Goal: Obtain resource: Download file/media

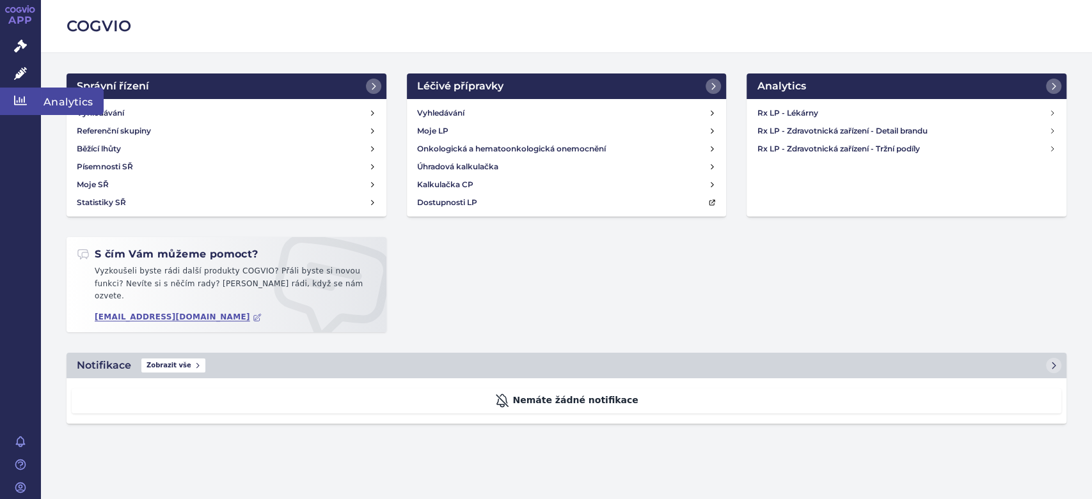
click at [20, 97] on icon at bounding box center [20, 101] width 13 height 10
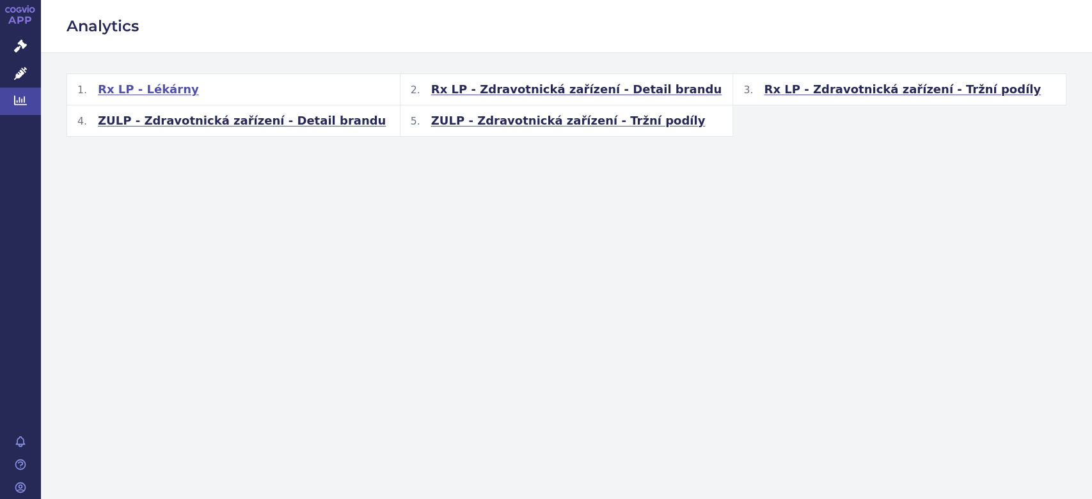
click at [164, 91] on span "Rx LP - Lékárny" at bounding box center [148, 89] width 101 height 15
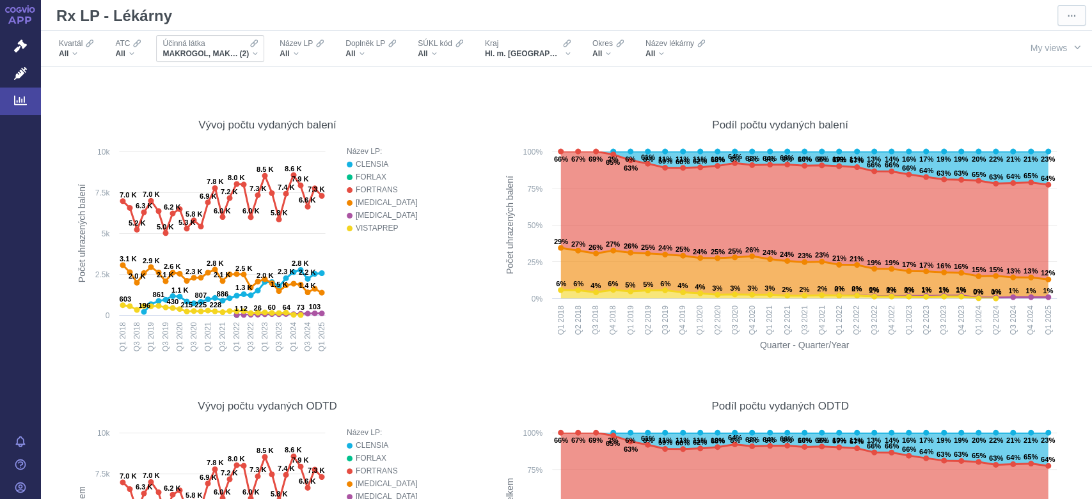
click at [252, 52] on div "MAKROGOL, MAKROGOL, KOMBINACE (2)" at bounding box center [209, 54] width 95 height 10
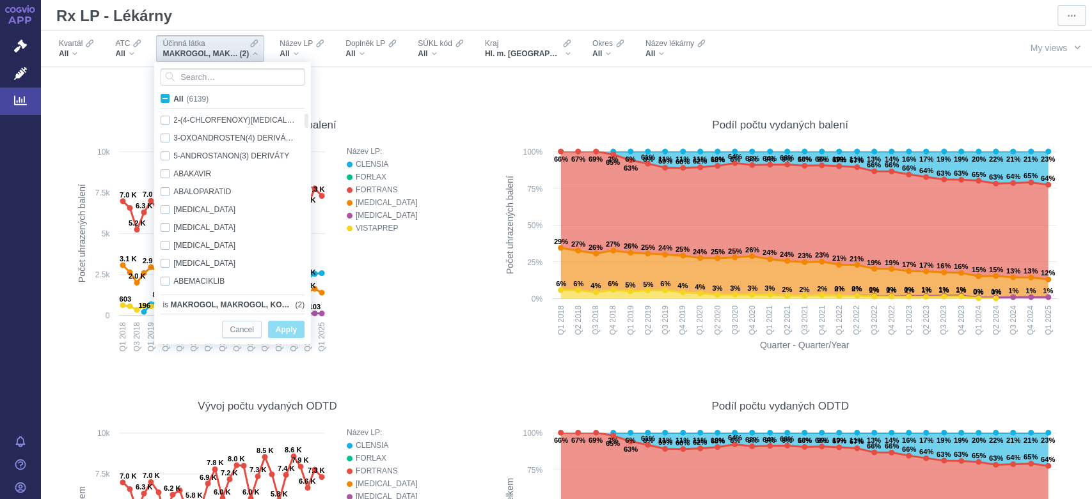
click at [252, 52] on div "MAKROGOL, MAKROGOL, KOMBINACE (2)" at bounding box center [209, 54] width 95 height 10
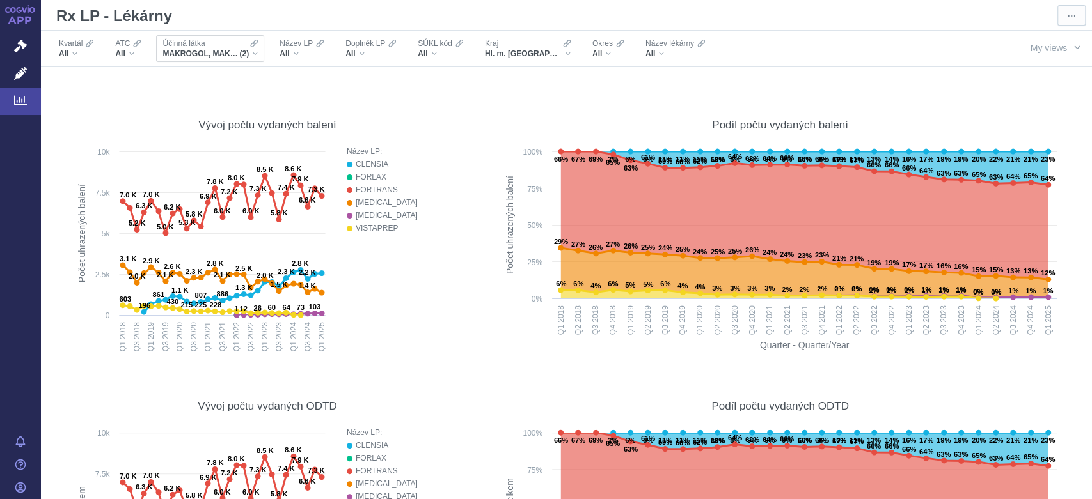
click at [258, 52] on div "Účinná [PERSON_NAME] MAKROGOL, MAKROGOL, KOMBINACE (2)" at bounding box center [210, 48] width 108 height 27
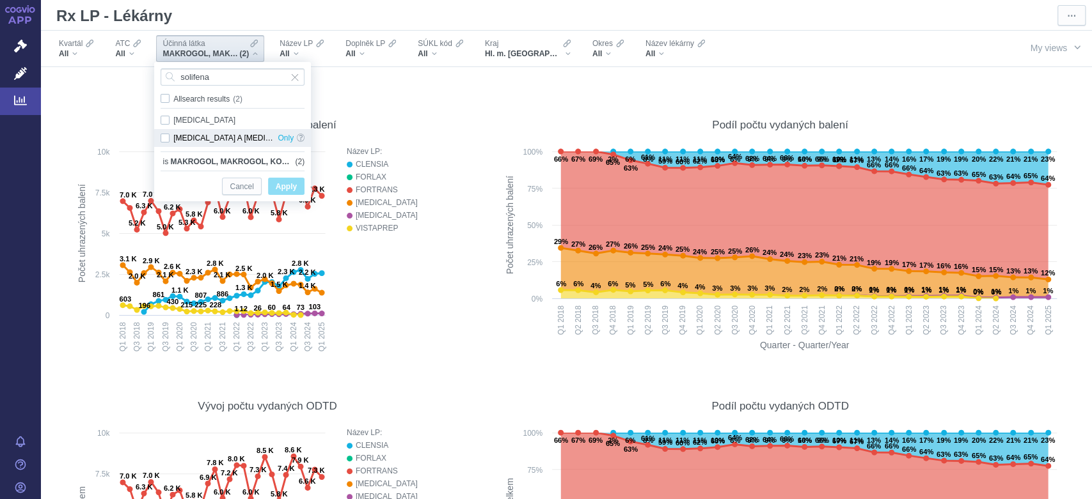
type input "solifena"
click at [233, 137] on div "[MEDICAL_DATA] A [MEDICAL_DATA] Only" at bounding box center [232, 138] width 157 height 18
checkbox input "true"
click at [286, 191] on span "Apply" at bounding box center [286, 187] width 21 height 16
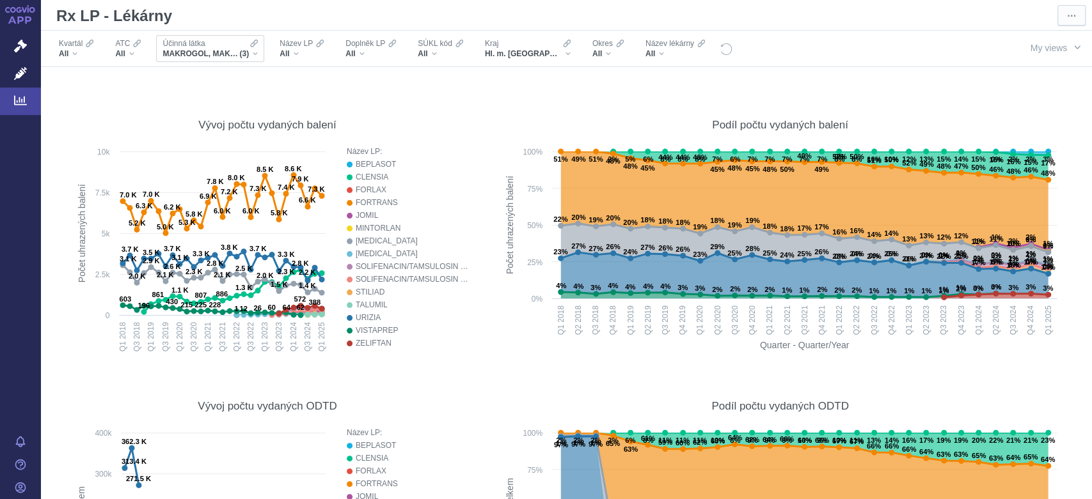
click at [256, 53] on div "MAKROGOL, MAKROGOL, KOMBINACE, [MEDICAL_DATA] A [MEDICAL_DATA] (3)" at bounding box center [209, 54] width 95 height 10
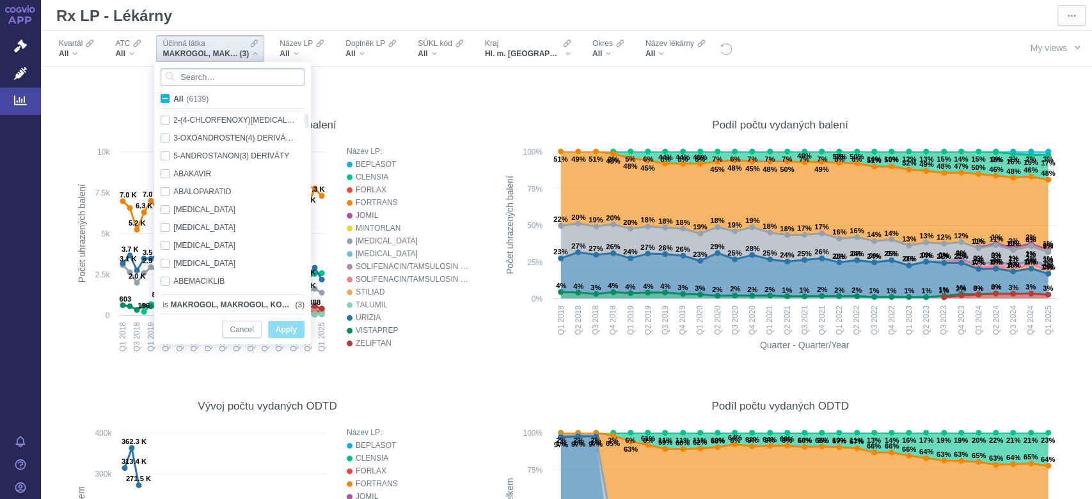
click at [223, 76] on input "Search attribute values" at bounding box center [233, 76] width 144 height 17
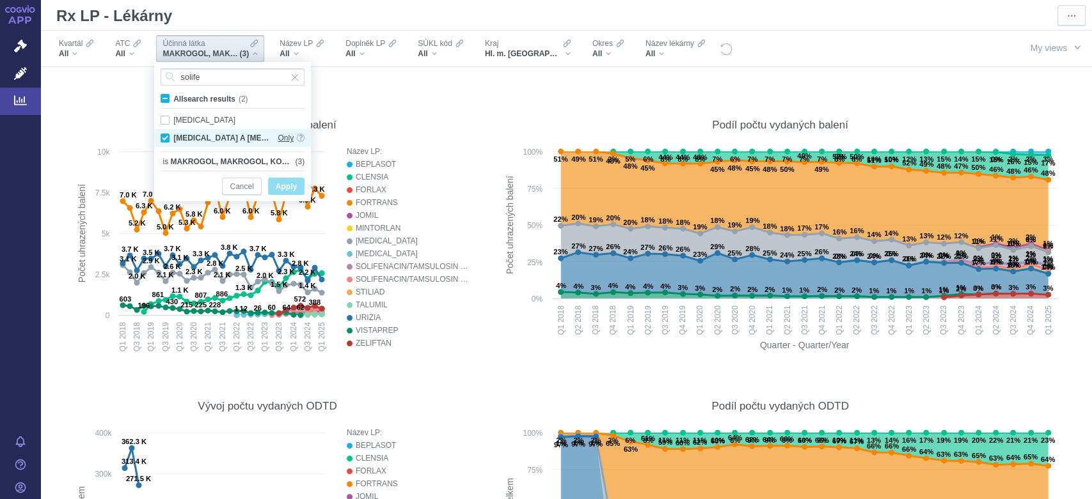
type input "solife"
click at [283, 137] on span "Only" at bounding box center [286, 138] width 16 height 18
click at [286, 182] on span "Apply" at bounding box center [286, 187] width 21 height 16
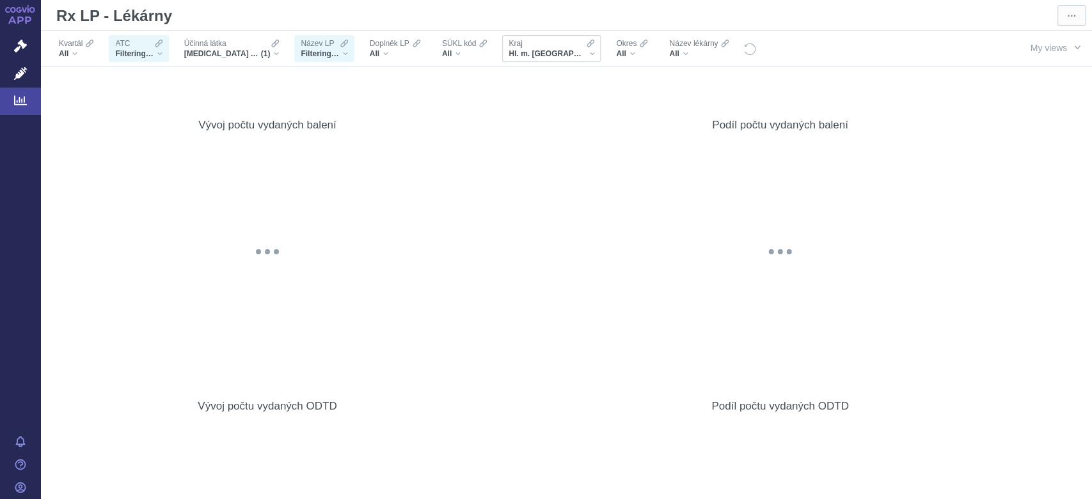
click at [560, 54] on div "Hl. m. [GEOGRAPHIC_DATA]" at bounding box center [551, 54] width 86 height 10
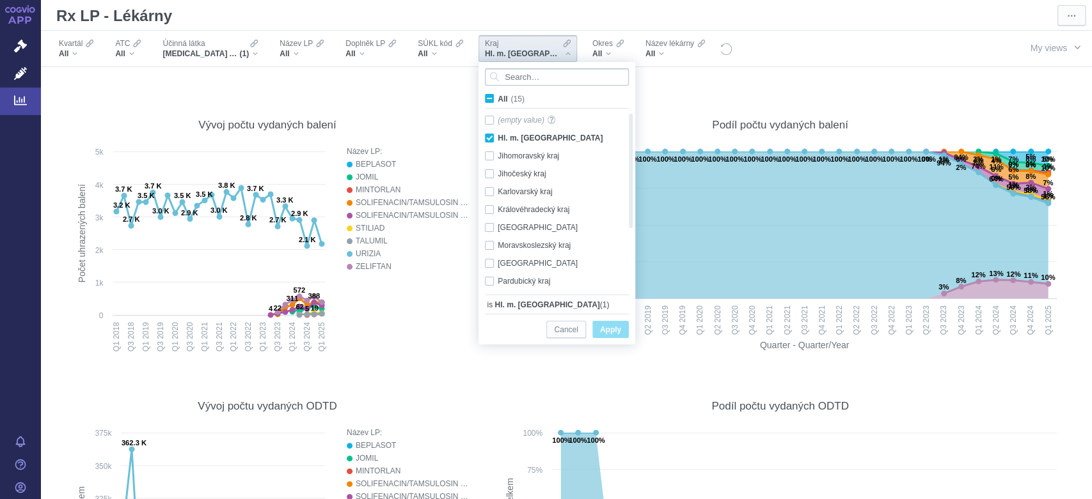
click at [551, 79] on input "Search attribute values" at bounding box center [557, 76] width 144 height 17
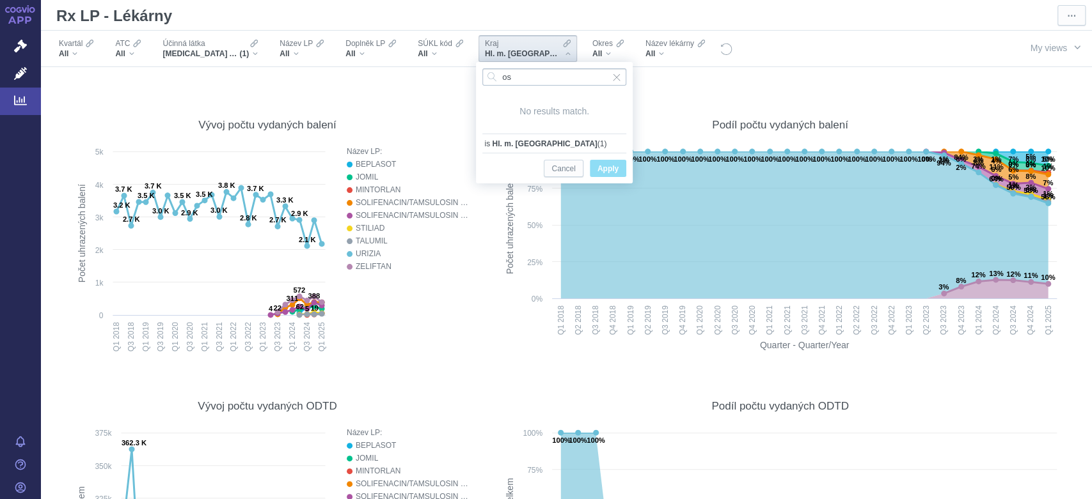
type input "o"
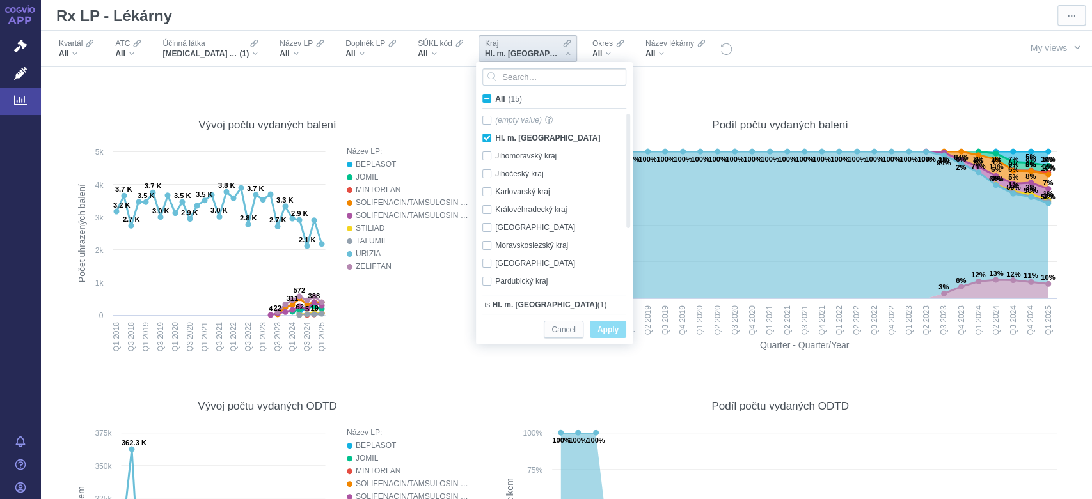
click at [495, 98] on span "All (15)" at bounding box center [508, 99] width 27 height 9
click at [495, 98] on input "All (15)" at bounding box center [499, 96] width 8 height 8
checkbox input "true"
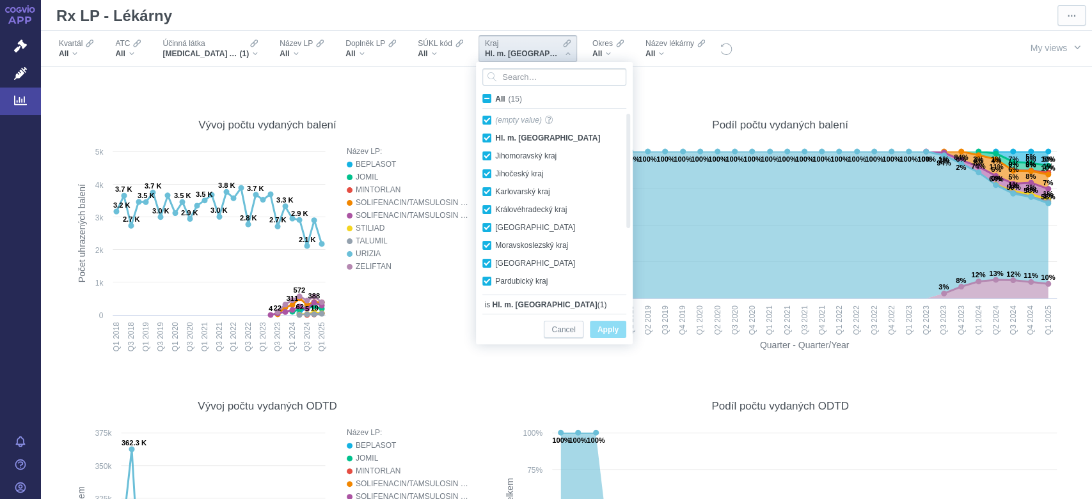
checkbox input "true"
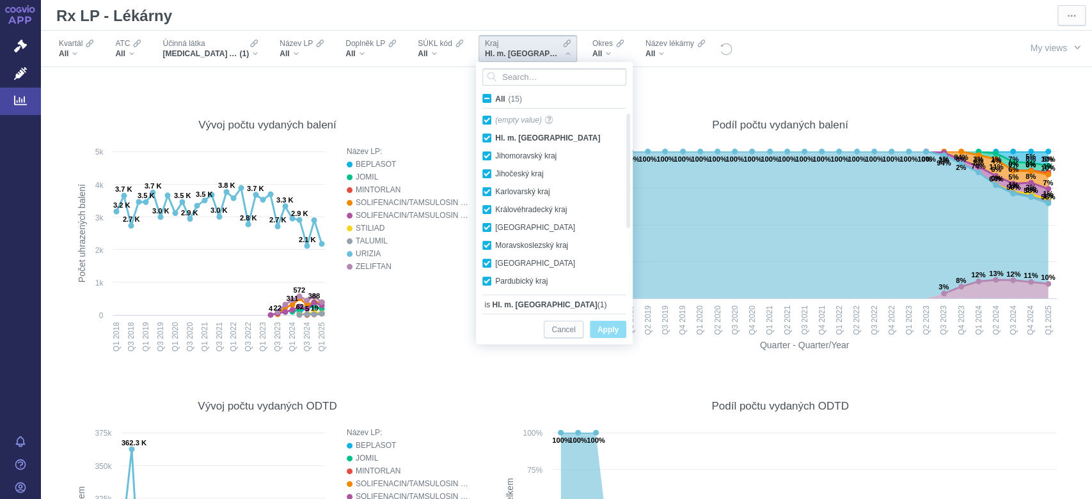
checkbox input "true"
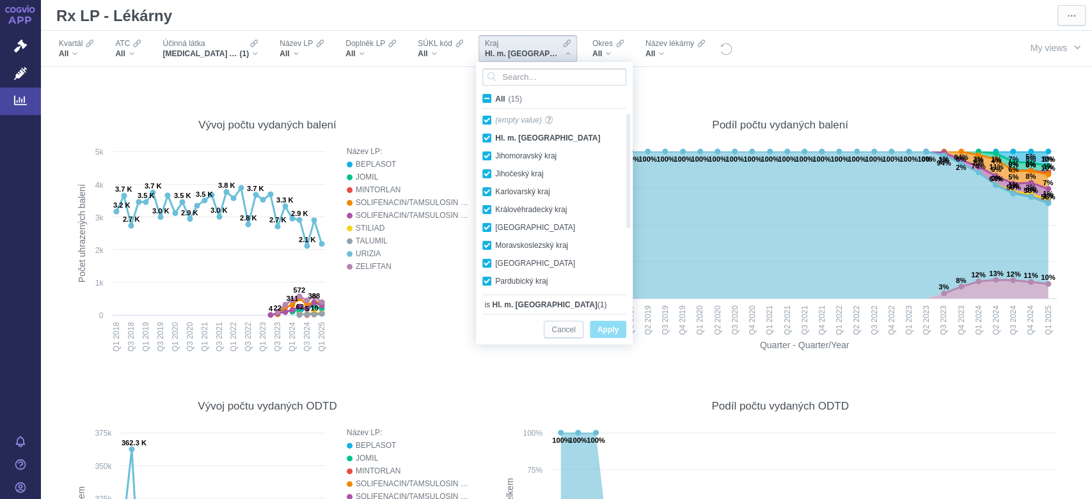
checkbox input "true"
click at [606, 334] on span "Apply" at bounding box center [607, 330] width 21 height 16
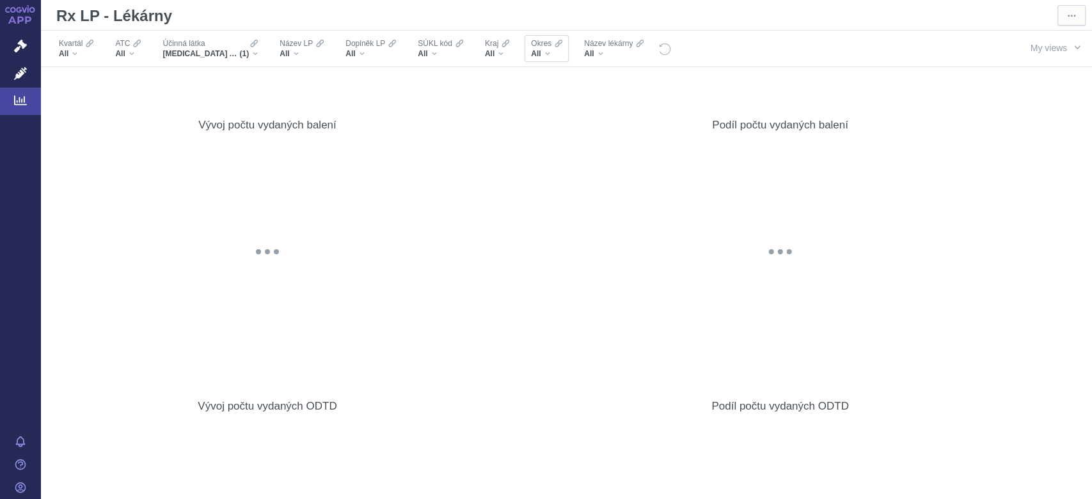
click at [548, 54] on div "All" at bounding box center [546, 54] width 31 height 10
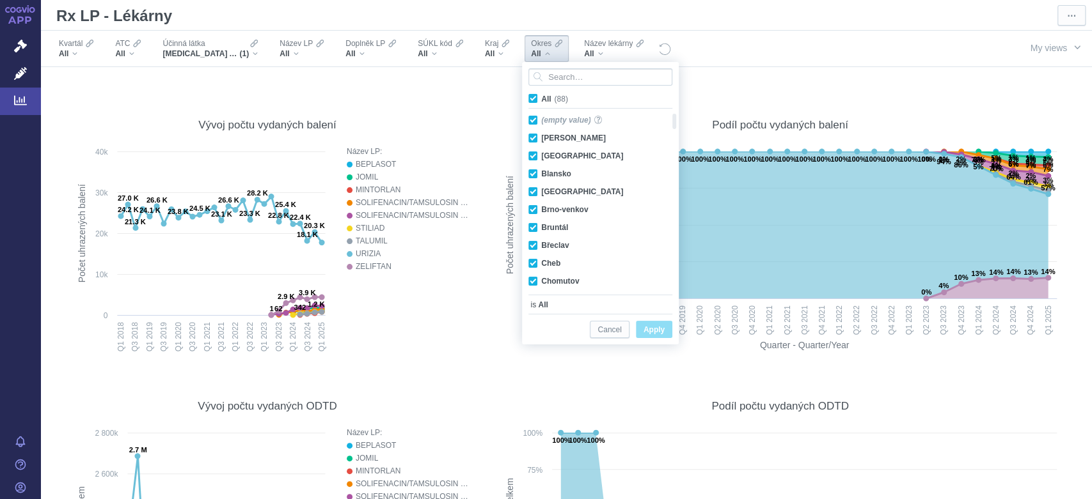
click at [541, 101] on span "All (88)" at bounding box center [554, 99] width 27 height 9
click at [541, 100] on input "All (88)" at bounding box center [545, 96] width 8 height 8
checkbox input "false"
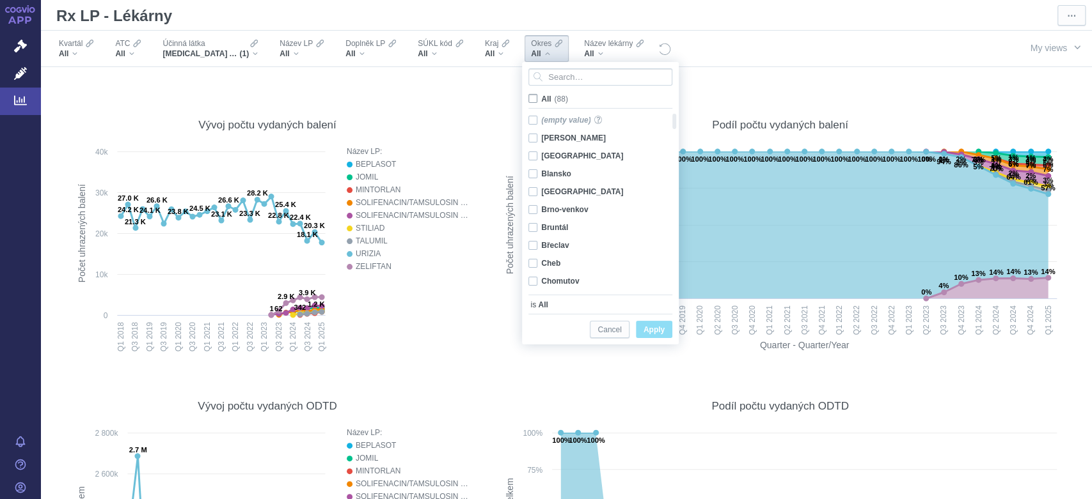
checkbox input "false"
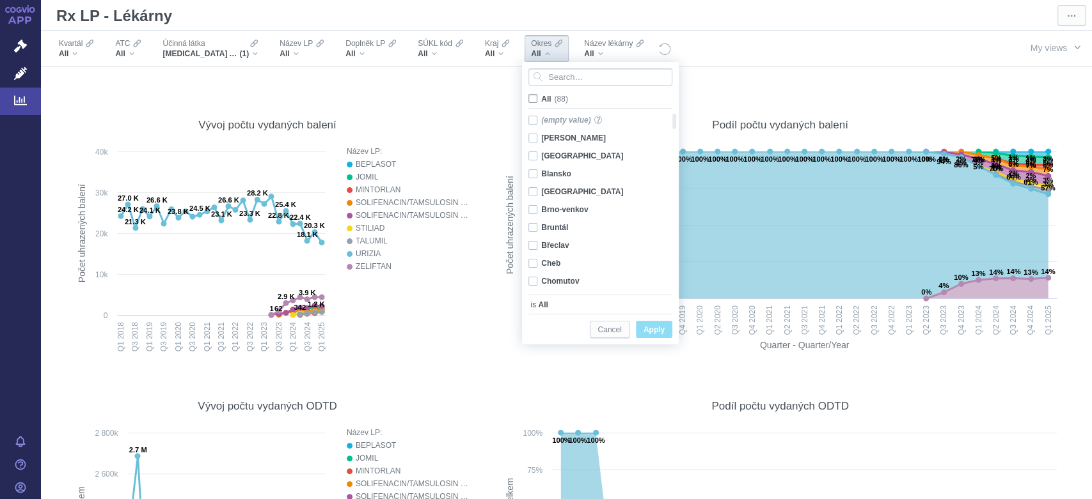
checkbox input "false"
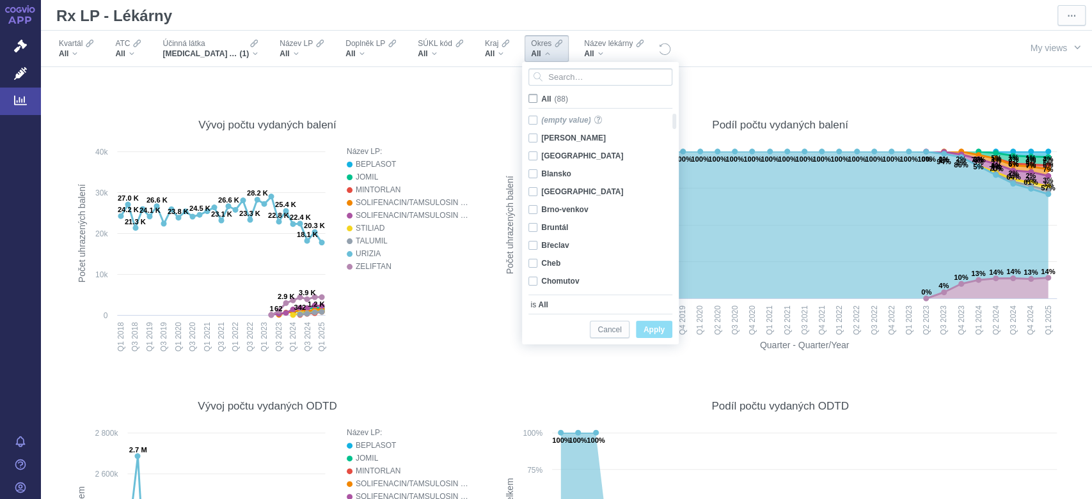
checkbox input "false"
drag, startPoint x: 673, startPoint y: 121, endPoint x: 673, endPoint y: 161, distance: 39.6
click at [673, 161] on div at bounding box center [674, 161] width 9 height 15
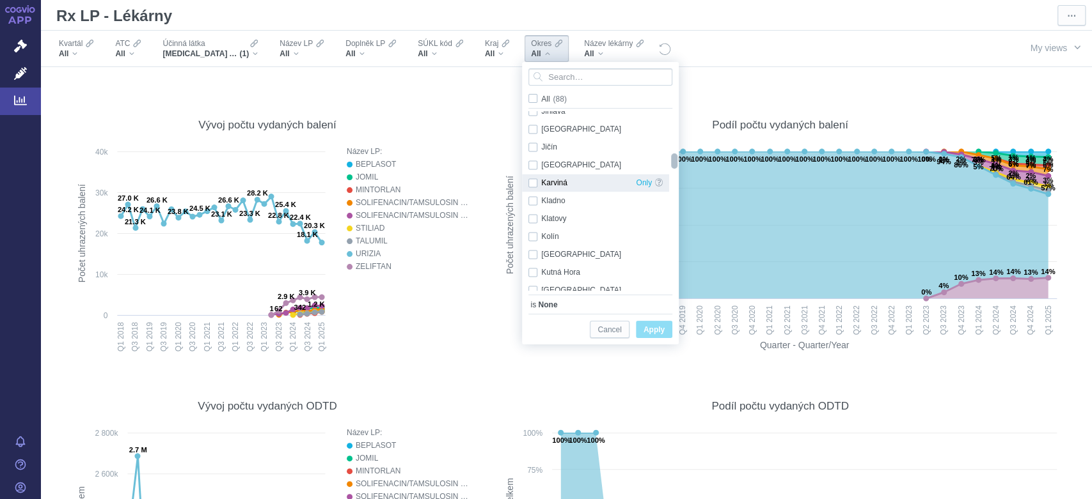
click at [535, 179] on div "Karviná Only" at bounding box center [595, 184] width 147 height 18
checkbox input "true"
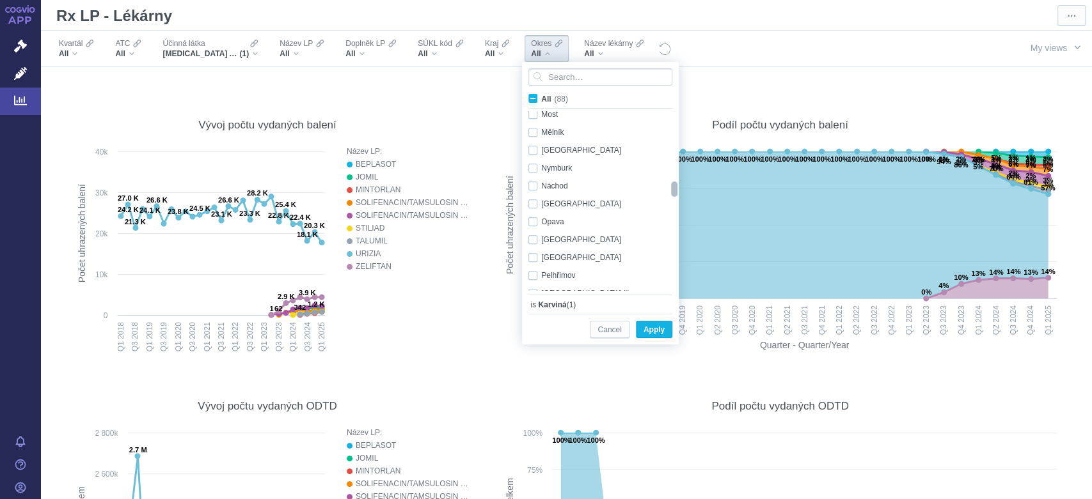
checkbox input "false"
drag, startPoint x: 670, startPoint y: 159, endPoint x: 668, endPoint y: 187, distance: 28.2
click at [669, 187] on div at bounding box center [674, 200] width 10 height 179
click at [533, 237] on div "[GEOGRAPHIC_DATA] - město Only" at bounding box center [595, 240] width 147 height 18
checkbox input "true"
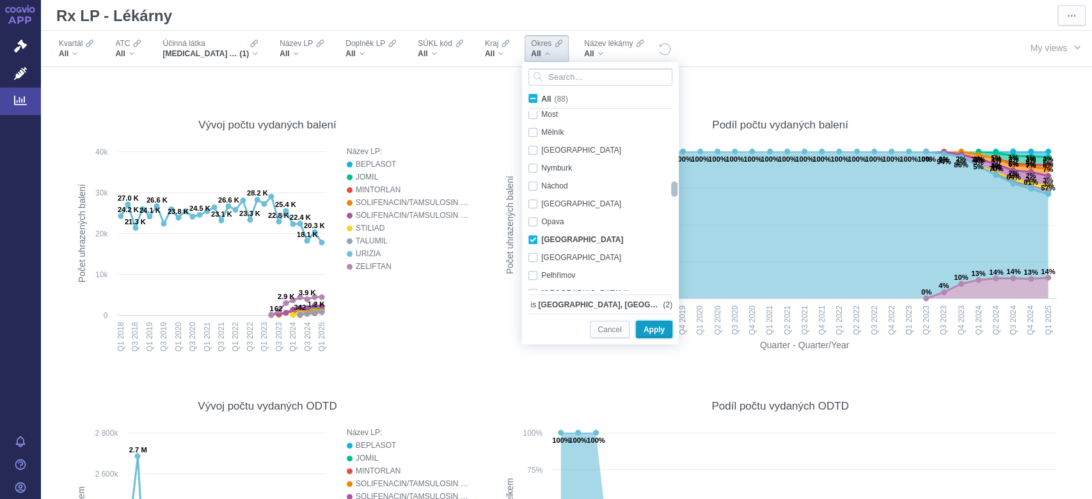
click at [659, 328] on span "Apply" at bounding box center [653, 330] width 21 height 16
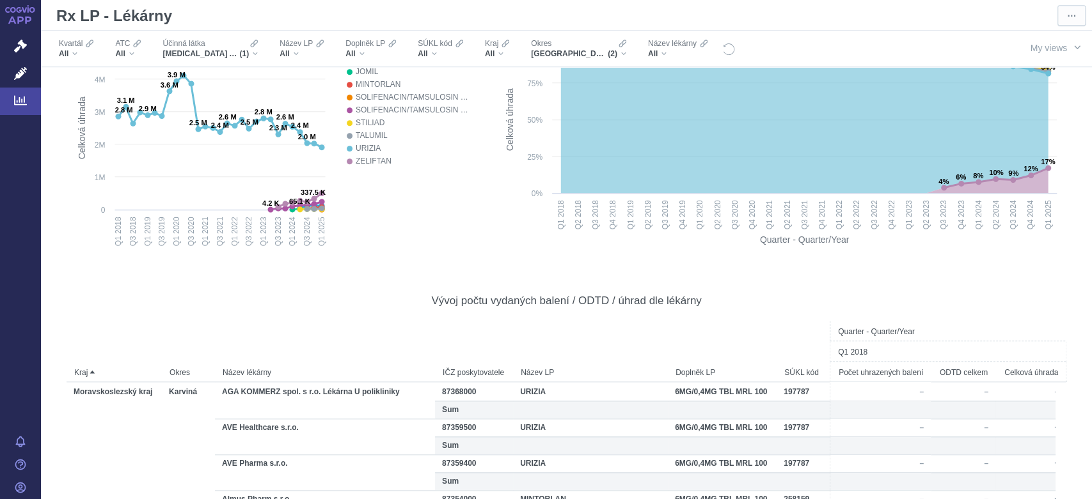
scroll to position [755, 0]
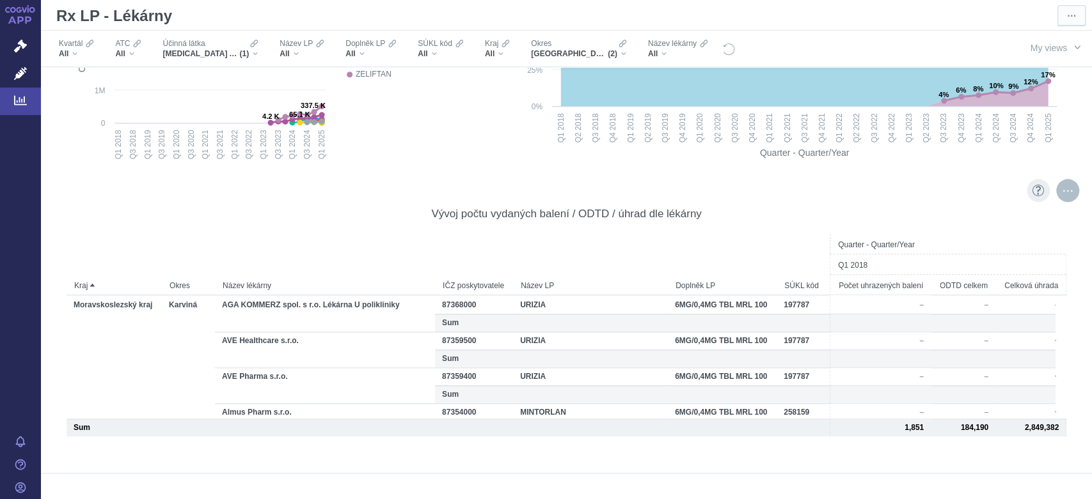
click at [1056, 192] on div "More actions" at bounding box center [1067, 190] width 23 height 23
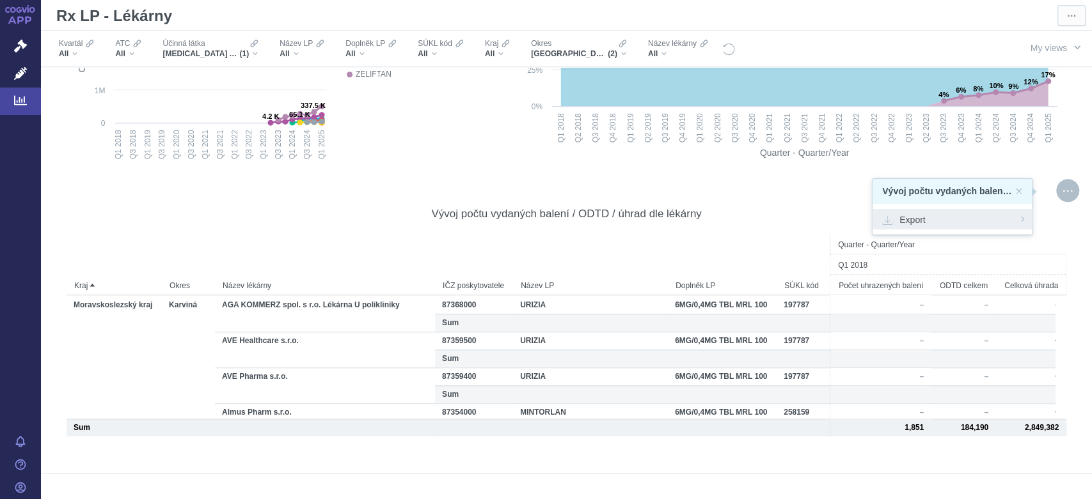
click at [918, 221] on span "Export" at bounding box center [952, 219] width 140 height 13
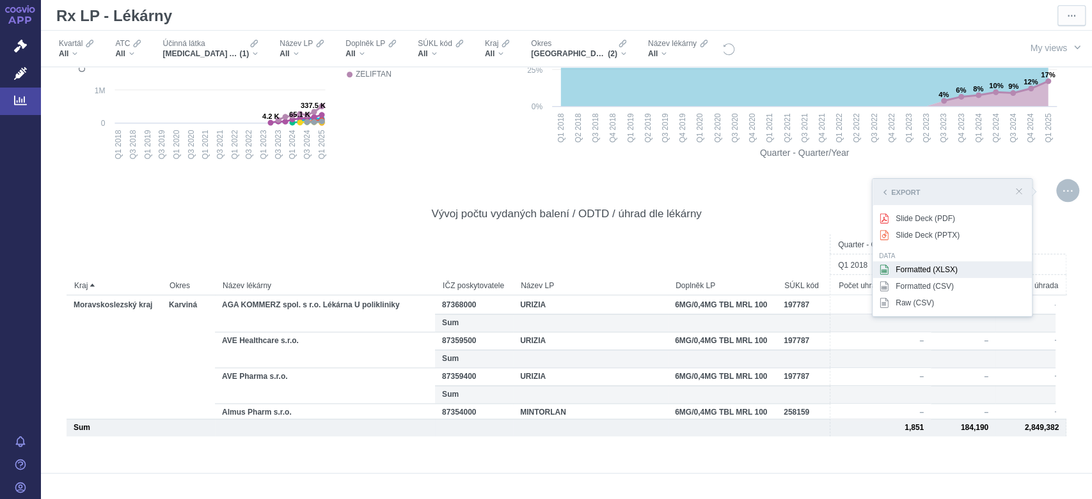
click at [923, 272] on div "Formatted (XLSX)" at bounding box center [951, 270] width 159 height 17
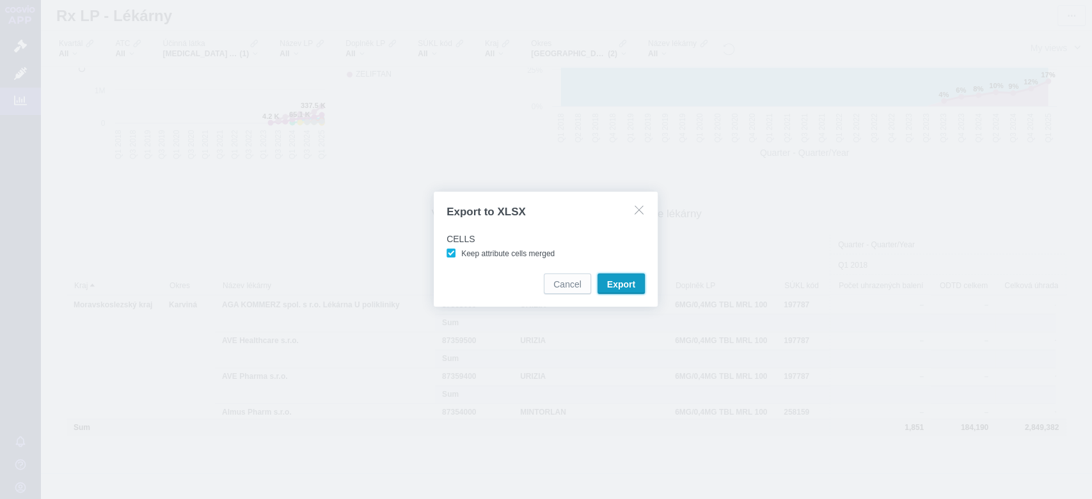
click at [622, 283] on span "Export" at bounding box center [621, 284] width 28 height 13
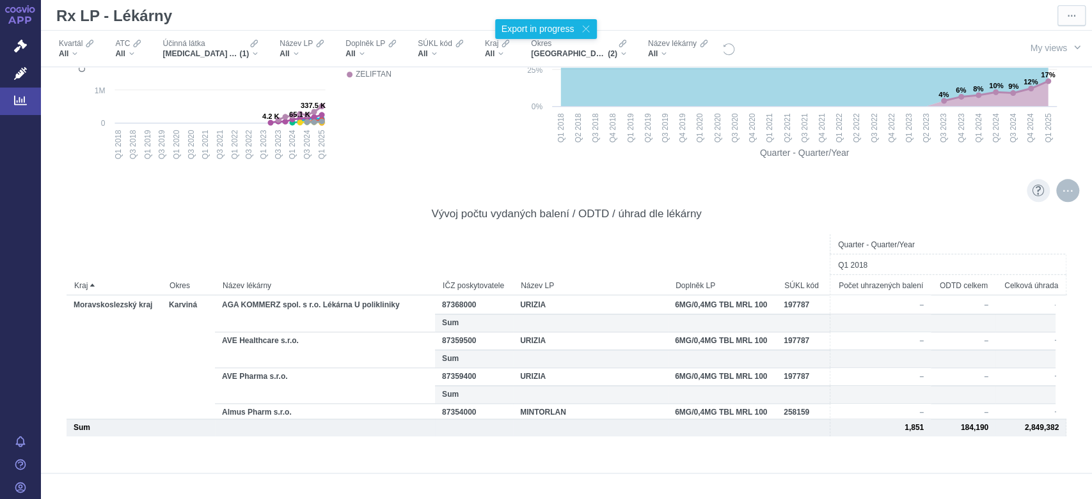
click at [1056, 194] on div "More actions" at bounding box center [1067, 190] width 23 height 23
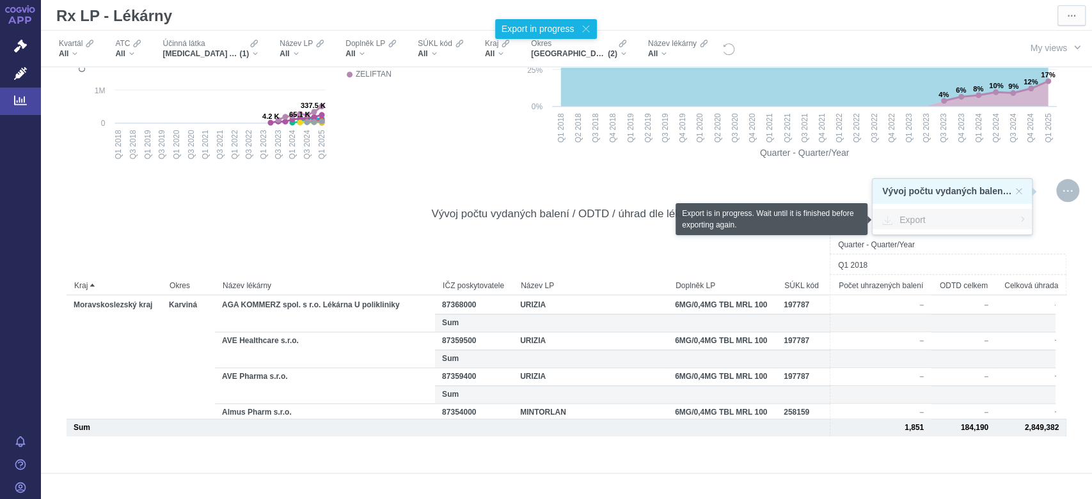
click at [911, 219] on span "Export" at bounding box center [952, 219] width 140 height 13
